Goal: Navigation & Orientation: Find specific page/section

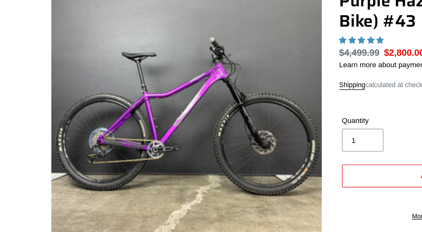
select select "highest-rating"
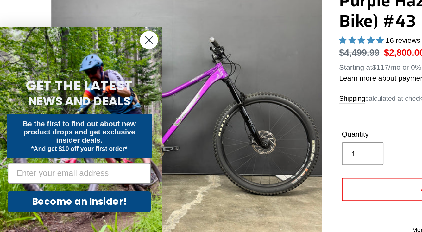
click at [100, 105] on circle "Close dialog" at bounding box center [99, 107] width 10 height 10
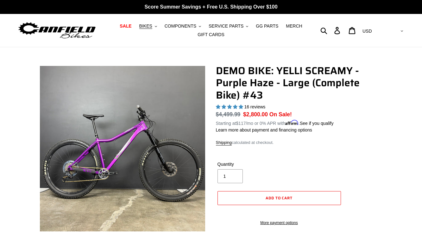
click at [89, 32] on img at bounding box center [56, 31] width 79 height 20
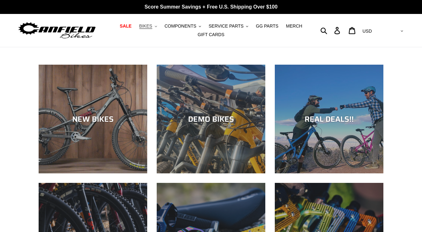
click at [145, 27] on span "BIKES" at bounding box center [145, 25] width 13 height 5
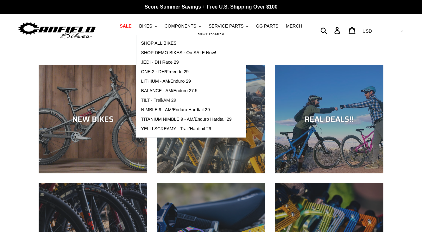
click at [149, 98] on span "TILT - Trail/AM 29" at bounding box center [158, 99] width 35 height 5
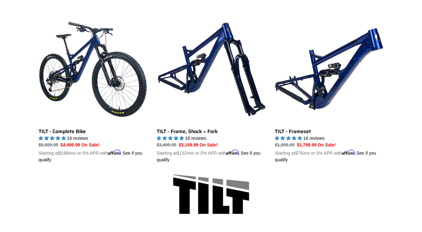
scroll to position [172, 0]
